Goal: Information Seeking & Learning: Check status

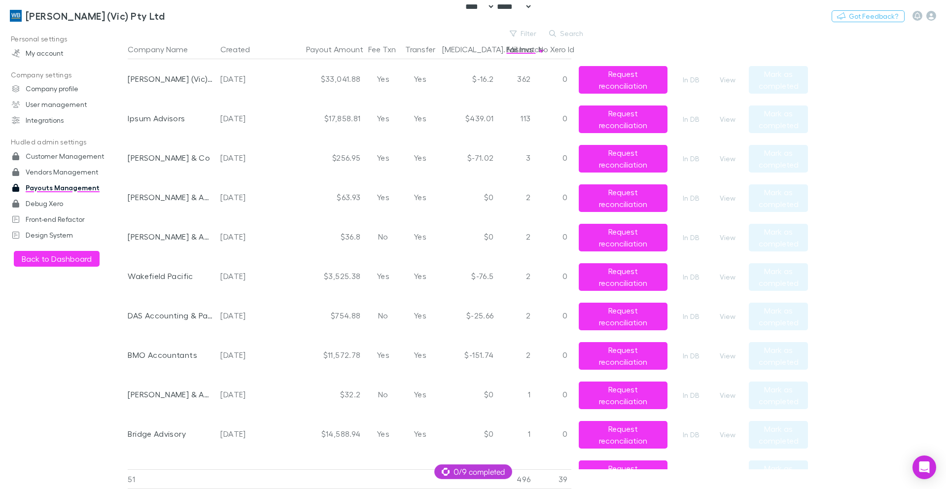
select select "****"
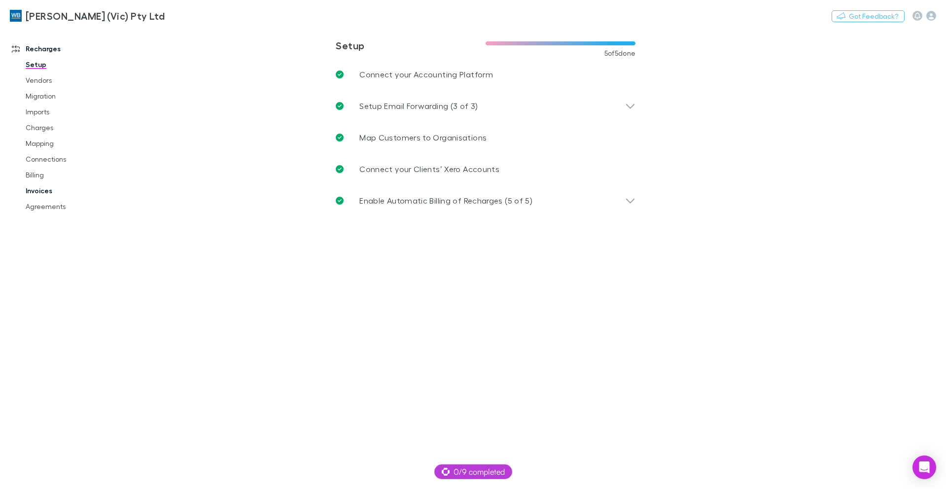
click at [58, 192] on link "Invoices" at bounding box center [74, 191] width 117 height 16
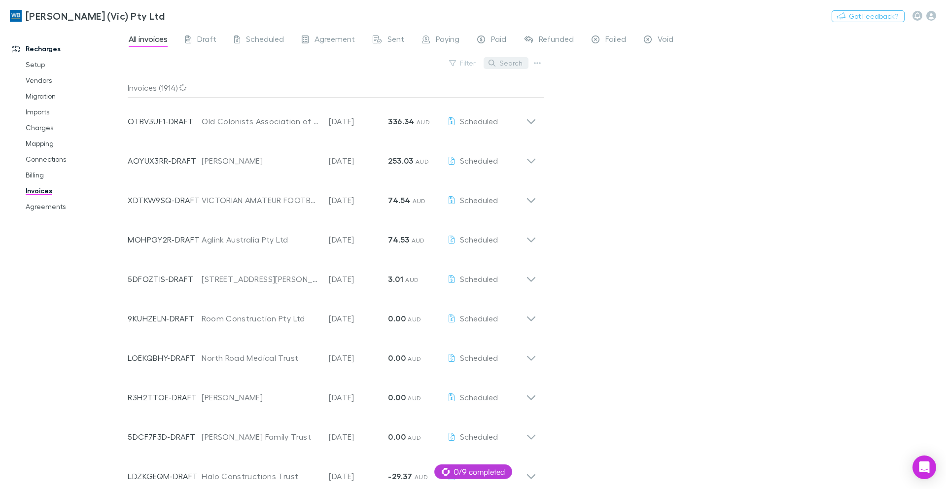
click at [512, 67] on button "Search" at bounding box center [506, 63] width 45 height 12
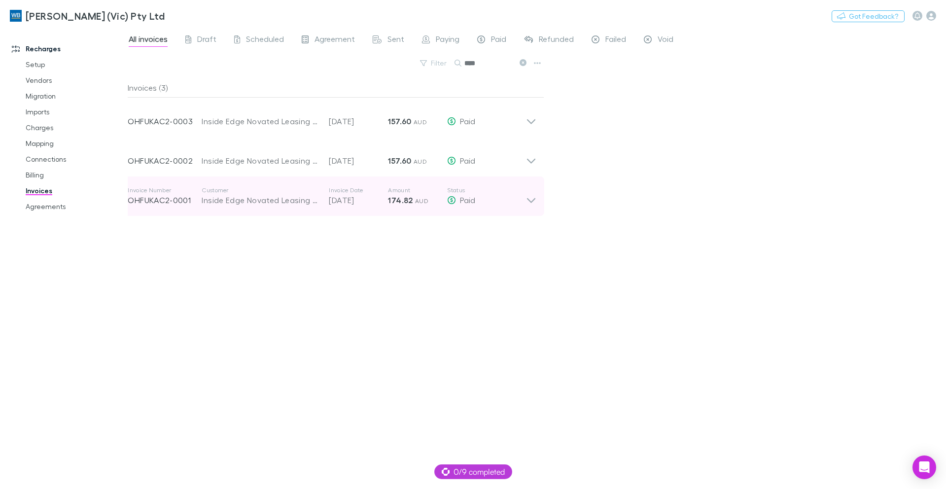
type input "****"
click at [534, 200] on icon at bounding box center [531, 200] width 8 height 5
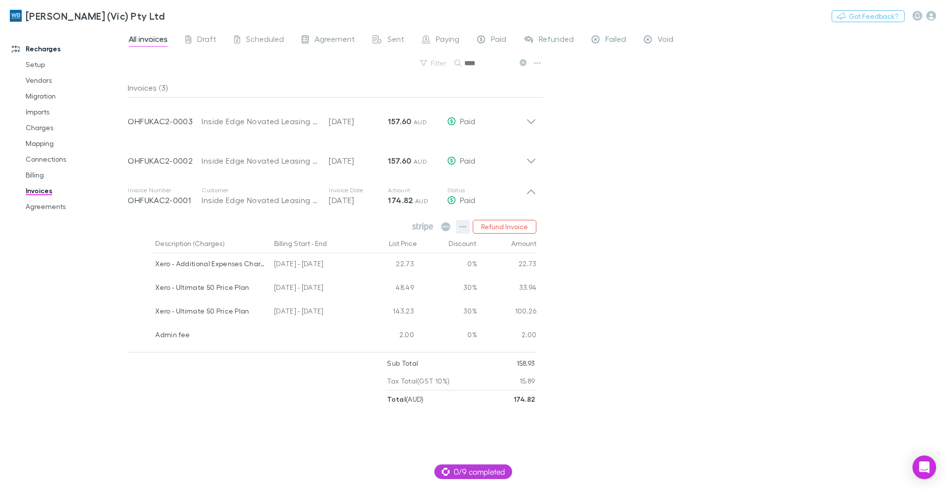
click at [460, 228] on button "button" at bounding box center [463, 227] width 14 height 14
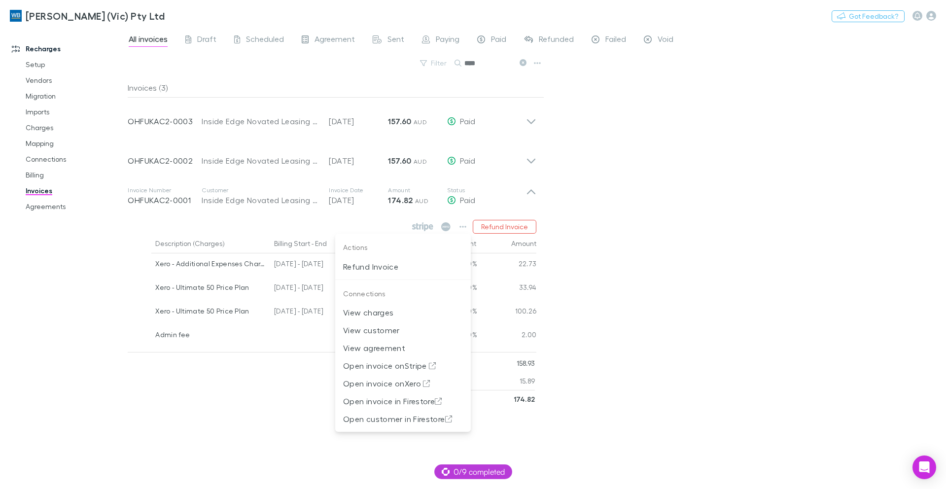
click at [569, 191] on div at bounding box center [473, 244] width 946 height 489
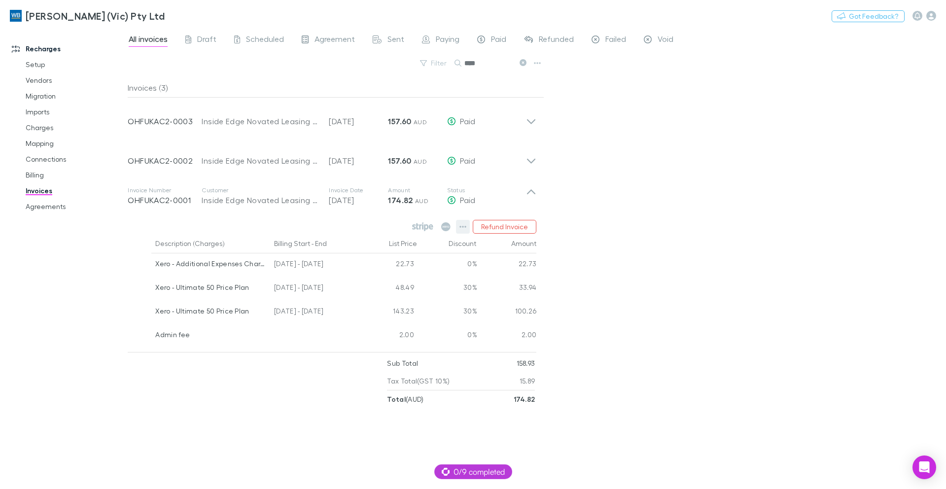
click at [466, 227] on icon "button" at bounding box center [463, 227] width 7 height 2
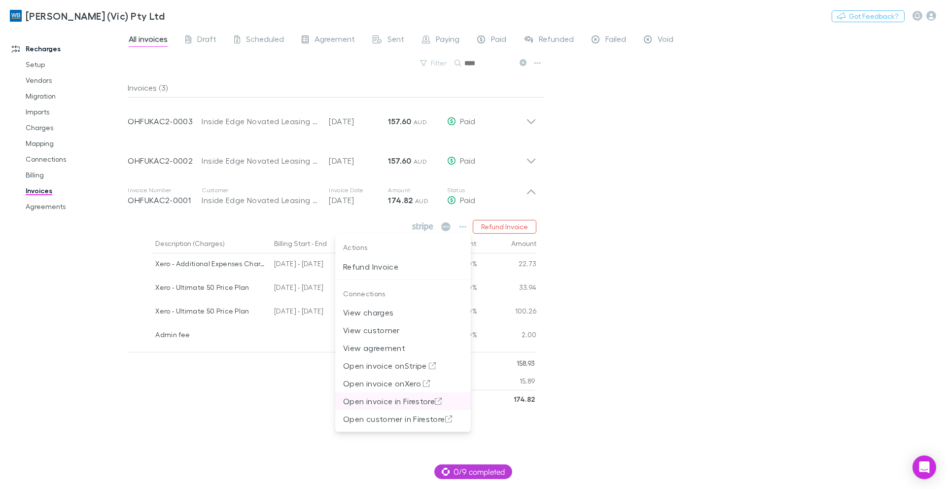
click at [391, 405] on p "Open invoice in Firestore" at bounding box center [403, 402] width 120 height 12
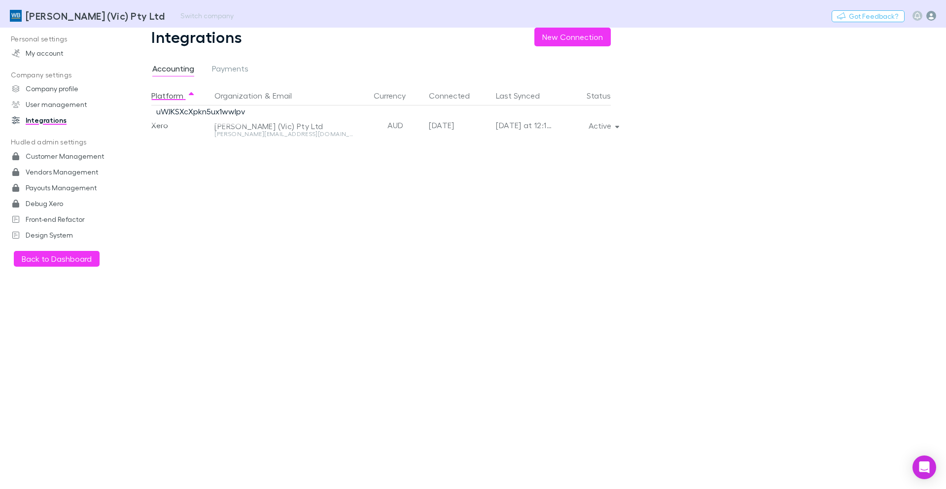
drag, startPoint x: 0, startPoint y: 0, endPoint x: 932, endPoint y: 19, distance: 932.3
click at [932, 19] on icon "button" at bounding box center [932, 16] width 10 height 10
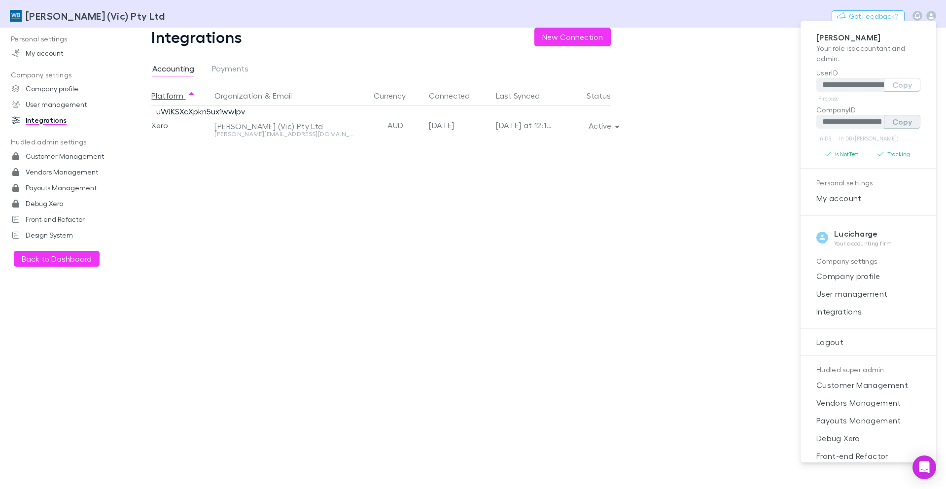
click at [889, 125] on button "Copy" at bounding box center [902, 122] width 36 height 14
